Goal: Navigation & Orientation: Find specific page/section

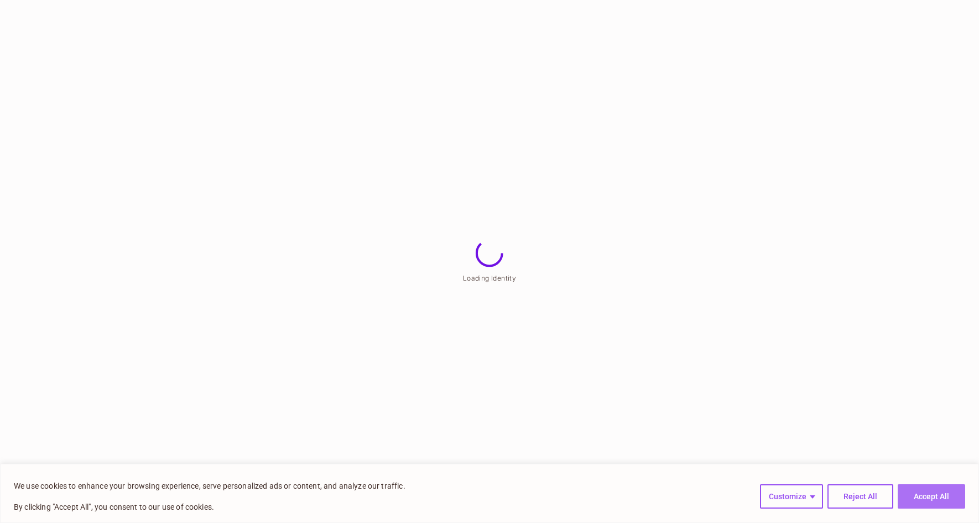
click at [913, 503] on button "Accept All" at bounding box center [930, 496] width 67 height 24
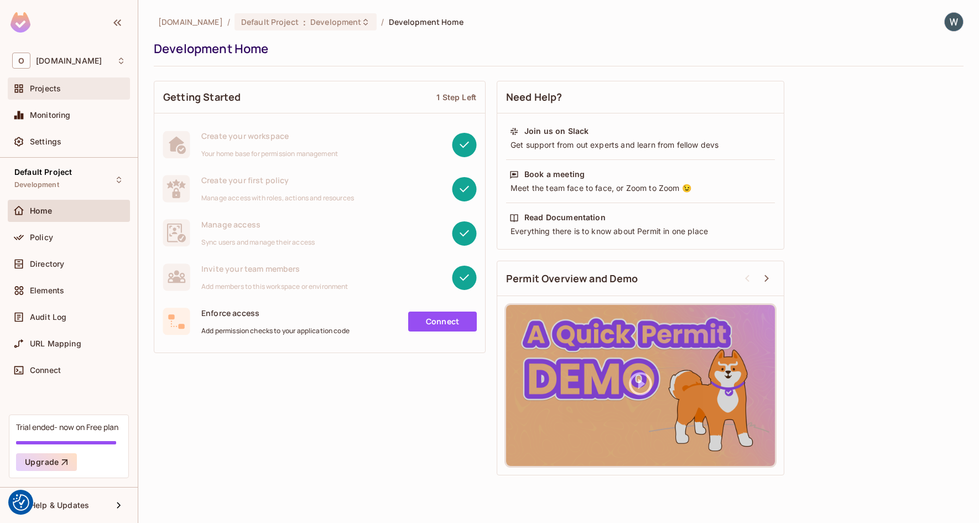
click at [64, 91] on div "Projects" at bounding box center [78, 88] width 96 height 9
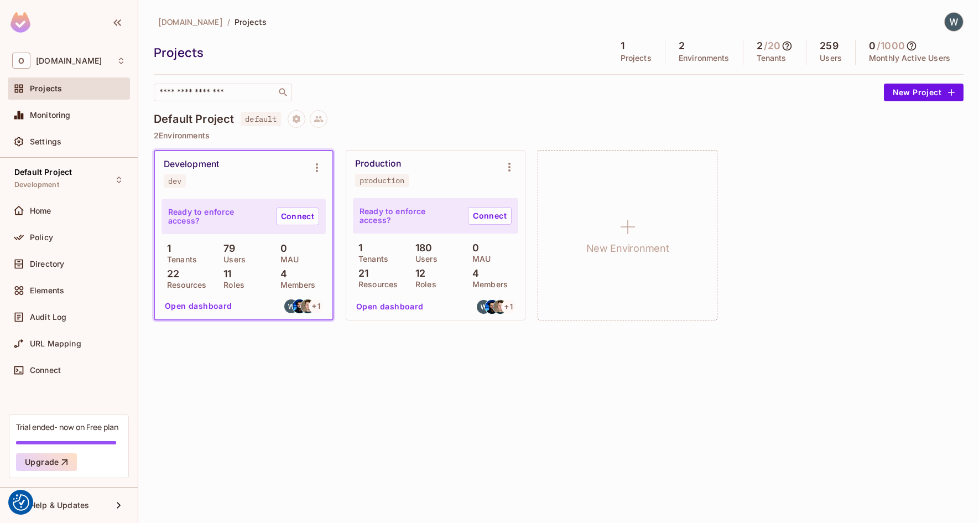
click at [215, 304] on button "Open dashboard" at bounding box center [198, 306] width 76 height 18
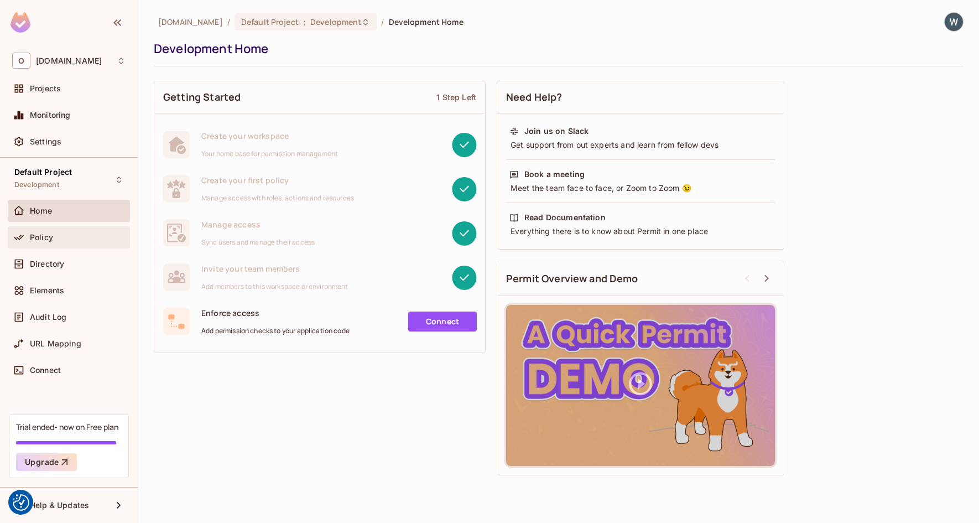
click at [80, 238] on div "Policy" at bounding box center [78, 237] width 96 height 9
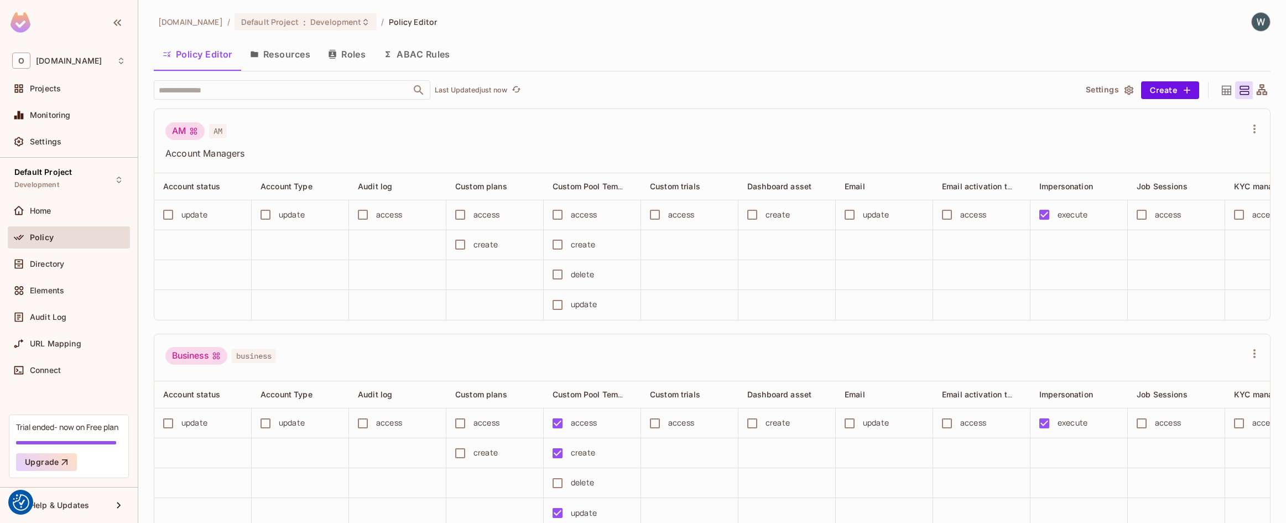
click at [978, 90] on icon at bounding box center [1225, 89] width 9 height 9
